Goal: Information Seeking & Learning: Learn about a topic

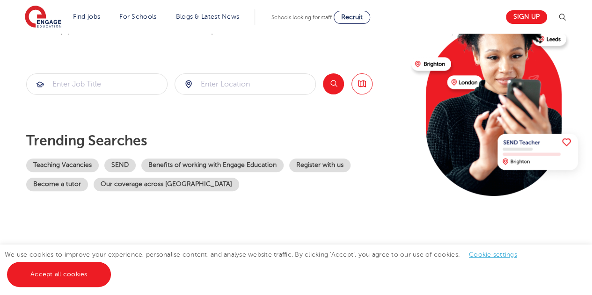
scroll to position [108, 0]
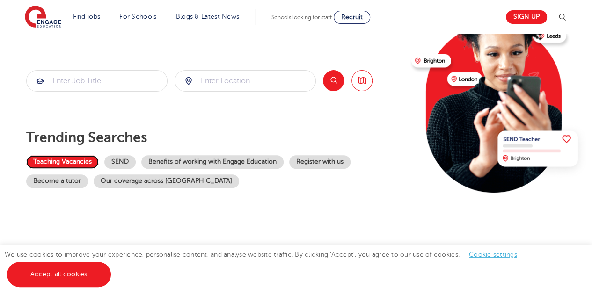
click at [69, 161] on link "Teaching Vacancies" at bounding box center [62, 162] width 73 height 14
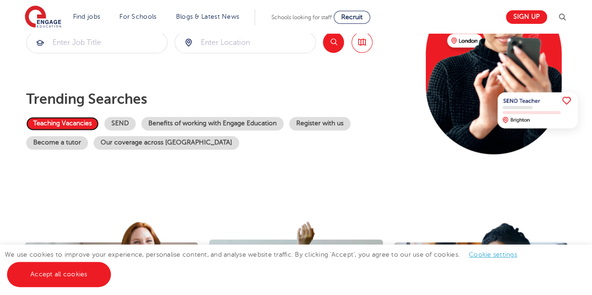
scroll to position [142, 0]
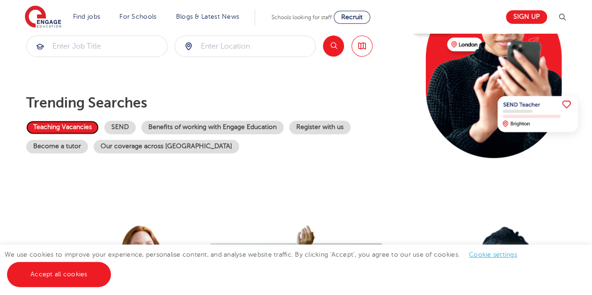
click at [69, 128] on link "Teaching Vacancies" at bounding box center [62, 128] width 73 height 14
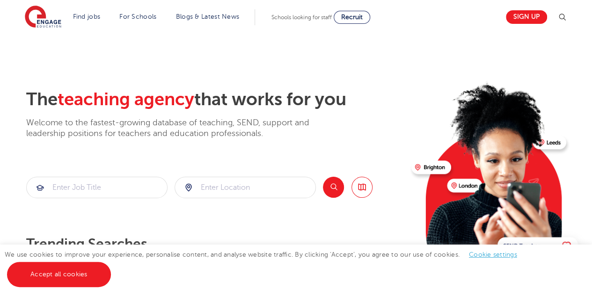
scroll to position [0, 0]
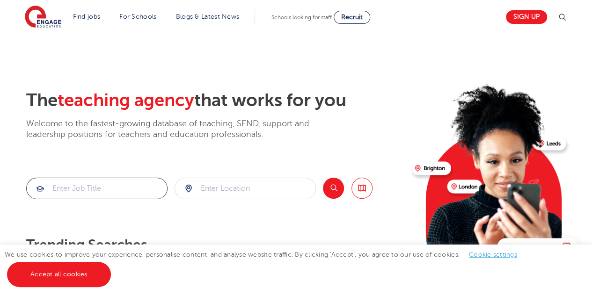
click at [102, 189] on input "search" at bounding box center [97, 188] width 140 height 21
type input "EYFS"
click at [221, 187] on input "search" at bounding box center [245, 188] width 140 height 21
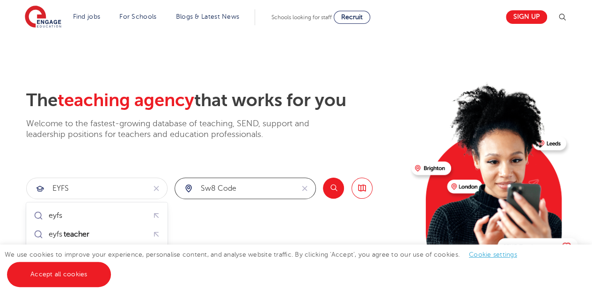
click at [210, 187] on input "sw8 code" at bounding box center [234, 188] width 119 height 21
type input "sW8 code"
click at [243, 188] on input "sW8 code" at bounding box center [234, 188] width 119 height 21
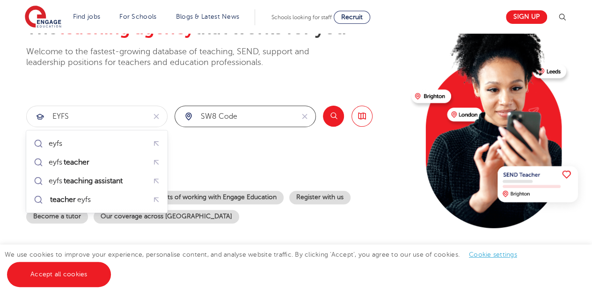
scroll to position [73, 0]
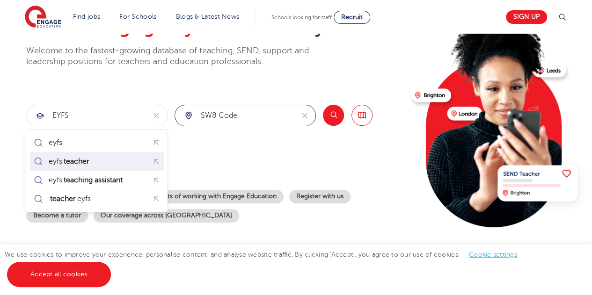
click at [80, 162] on mark "teacher" at bounding box center [76, 161] width 29 height 11
type input "eyfs teacher"
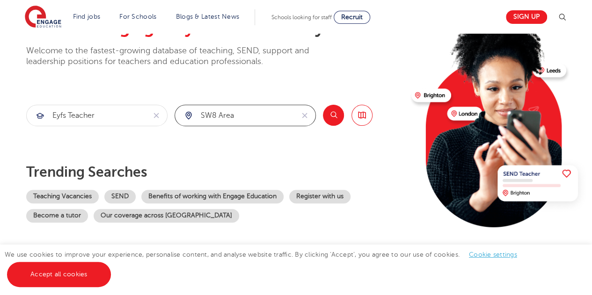
type input "sW8 area"
click at [335, 117] on button "Search" at bounding box center [333, 115] width 21 height 21
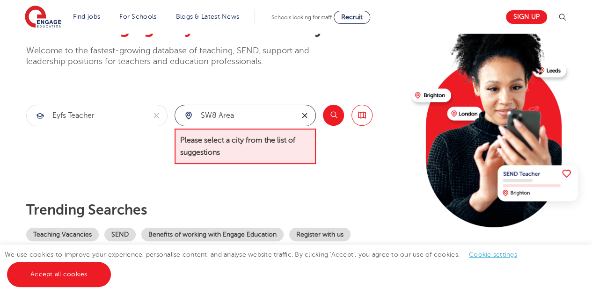
click at [306, 116] on icon "reset" at bounding box center [304, 115] width 9 height 8
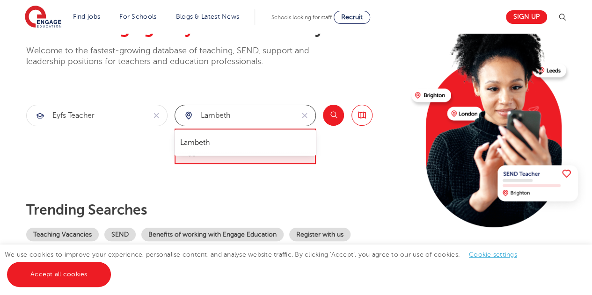
type input "lambeth"
click button "Submit" at bounding box center [0, 0] width 0 height 0
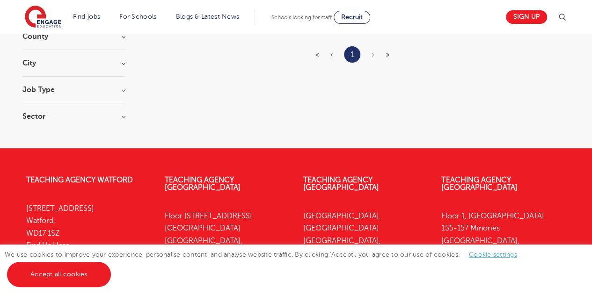
scroll to position [132, 0]
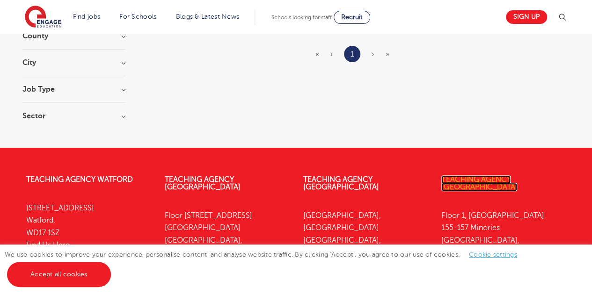
click at [452, 177] on link "Teaching Agency [GEOGRAPHIC_DATA]" at bounding box center [479, 183] width 76 height 16
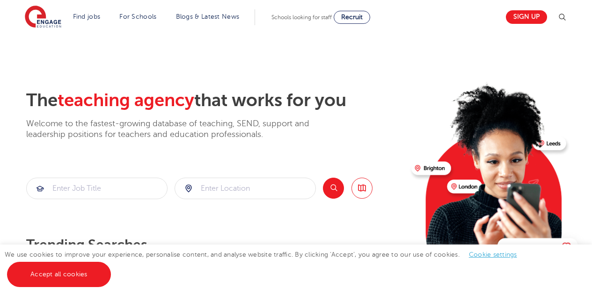
scroll to position [73, 0]
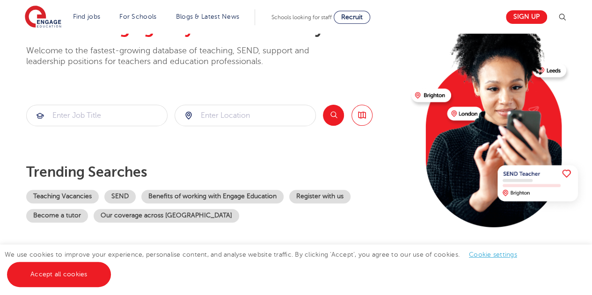
click at [271, 129] on div "The teaching agency that works for you Welcome to the fastest-growing database …" at bounding box center [214, 130] width 377 height 227
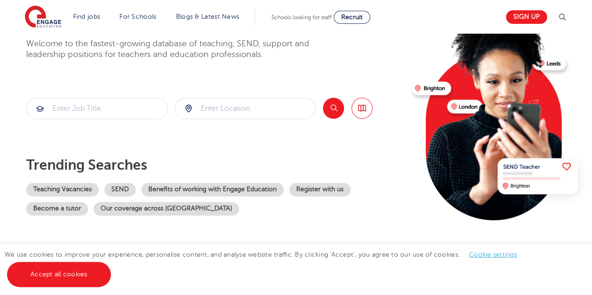
scroll to position [0, 0]
